Goal: Complete application form

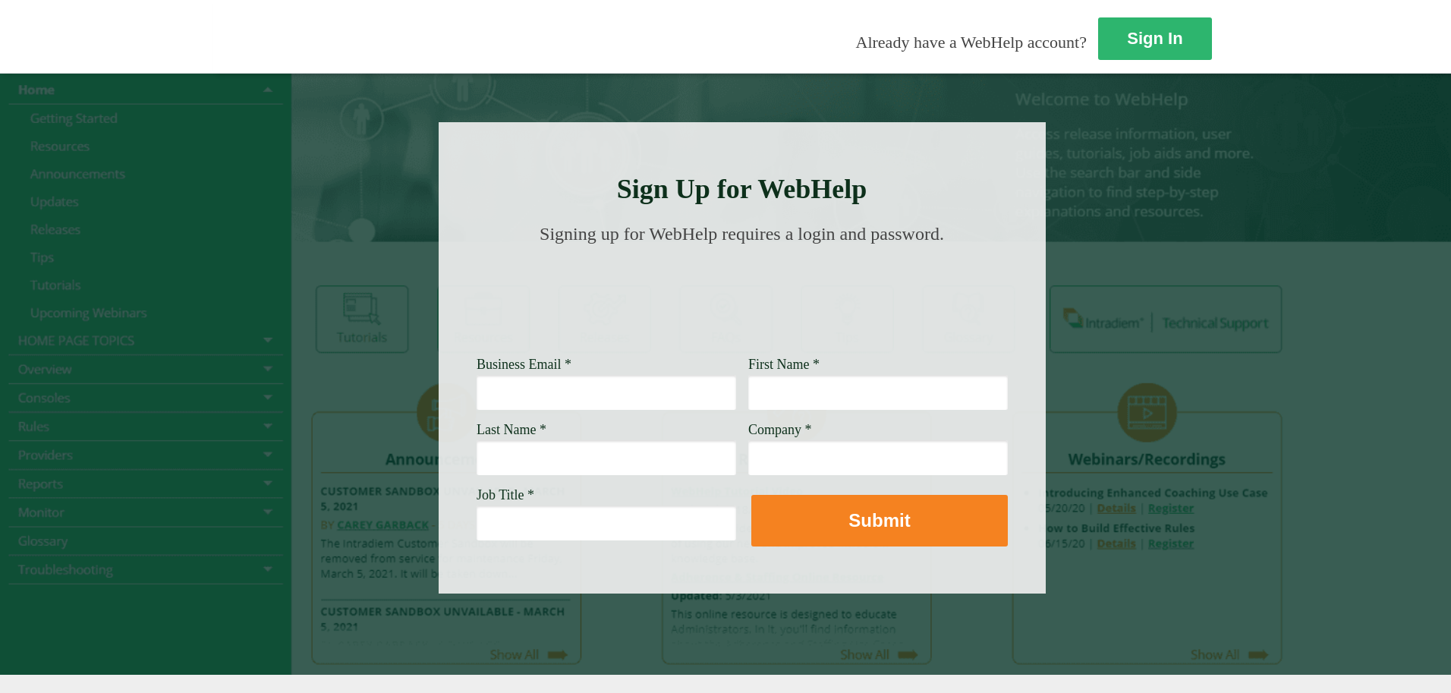
click at [477, 380] on input "Business Email *" at bounding box center [607, 392] width 260 height 35
type input "[EMAIL_ADDRESS][PERSON_NAME][DOMAIN_NAME]"
type input "a"
type input "Manira"
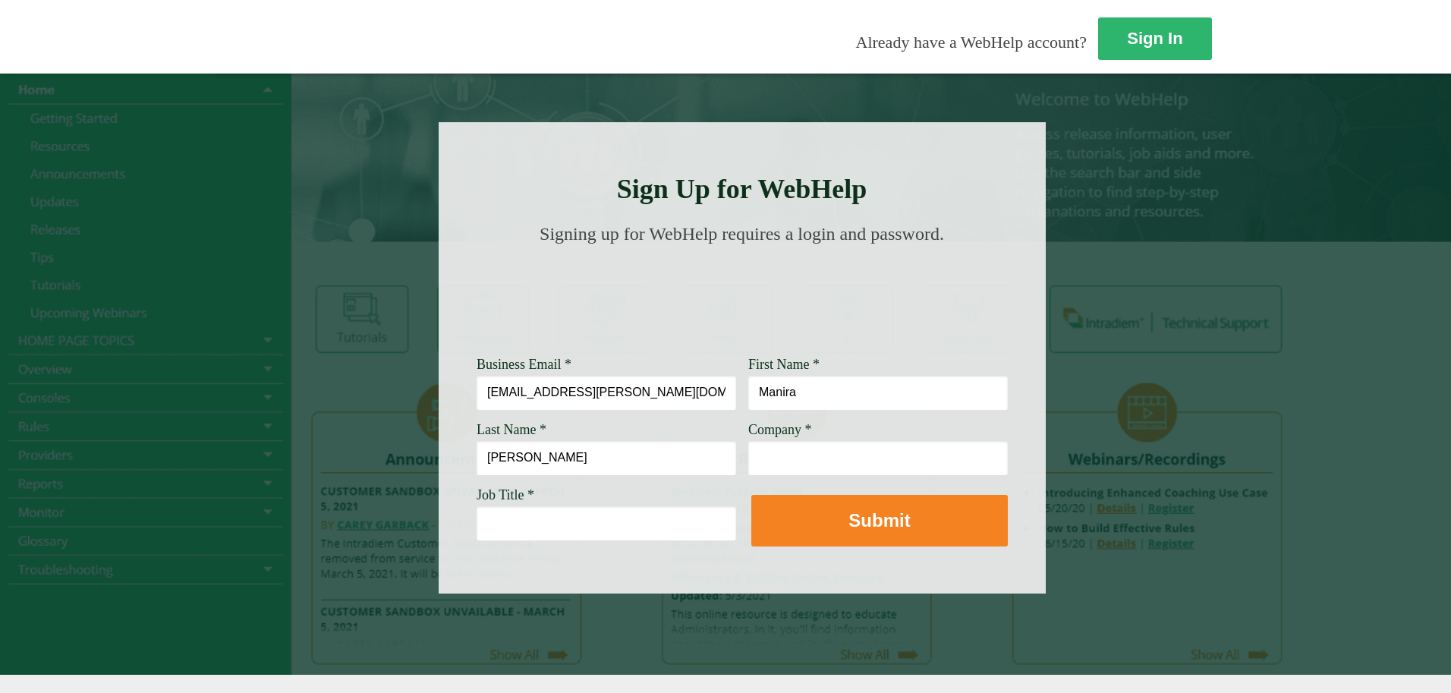
type input "[PERSON_NAME]"
type input "[PERSON_NAME] Fargo"
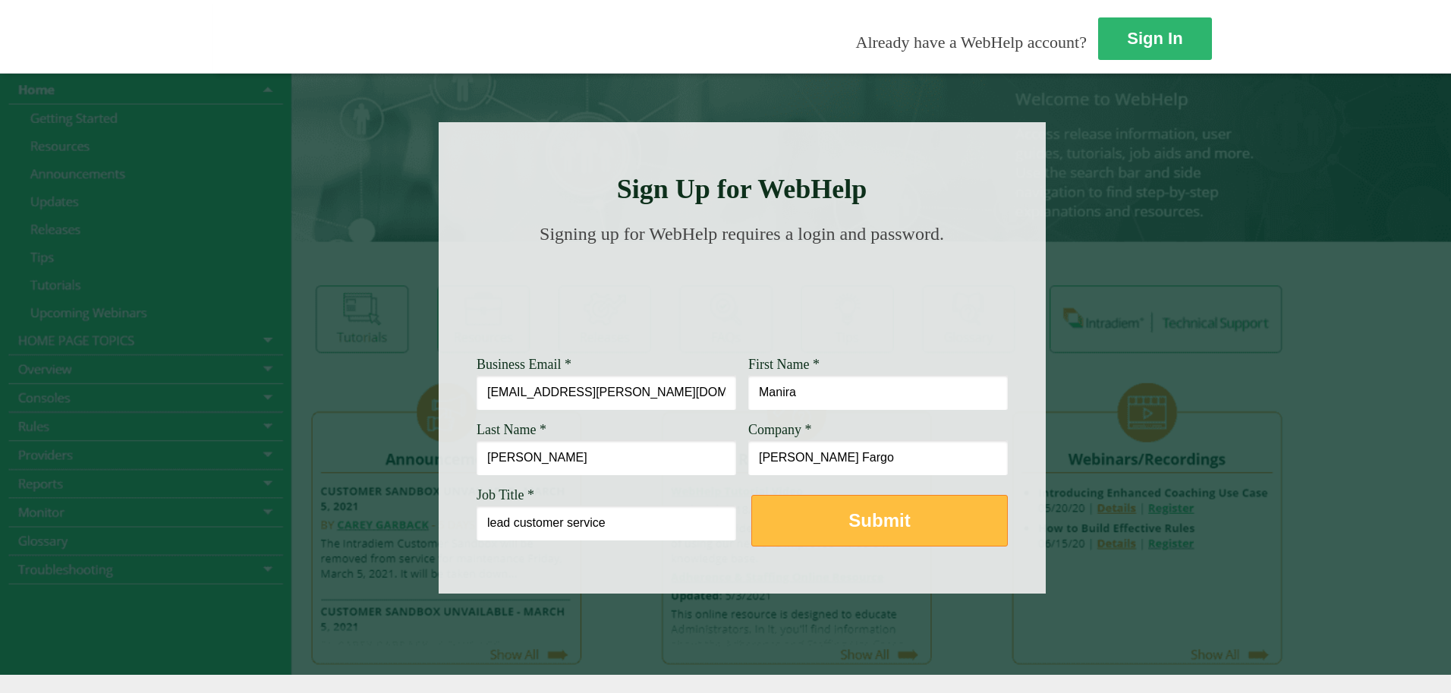
type input "lead customer service"
click at [848, 518] on strong "Submit" at bounding box center [878, 520] width 61 height 20
